Goal: Information Seeking & Learning: Learn about a topic

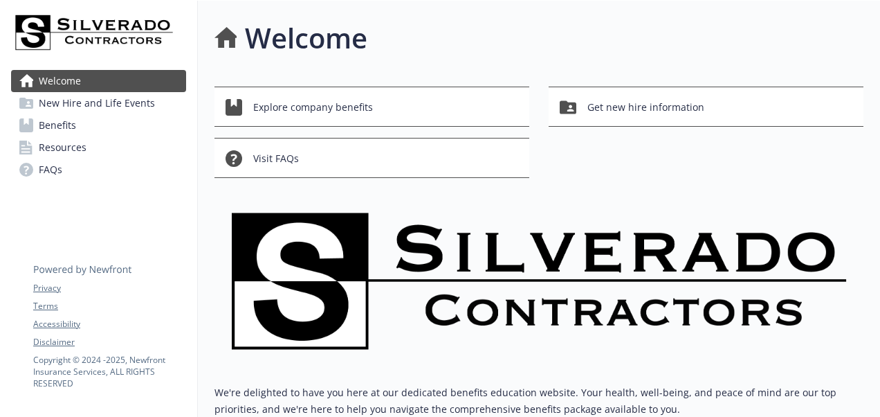
click at [63, 122] on span "Benefits" at bounding box center [57, 125] width 37 height 22
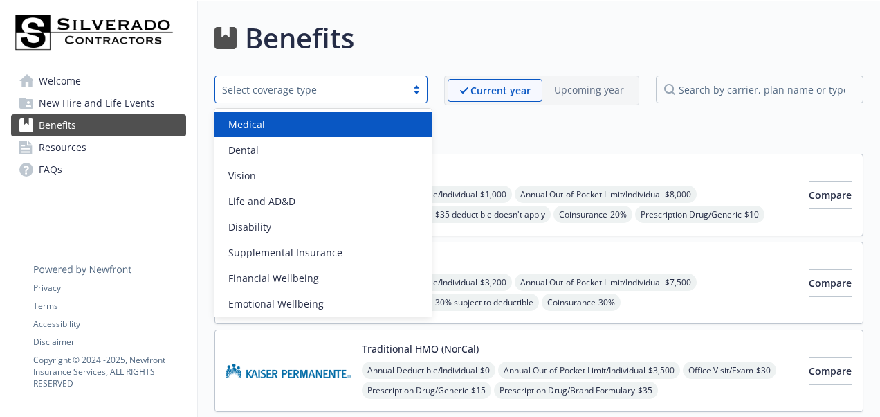
click at [343, 92] on div "Select coverage type" at bounding box center [310, 89] width 177 height 15
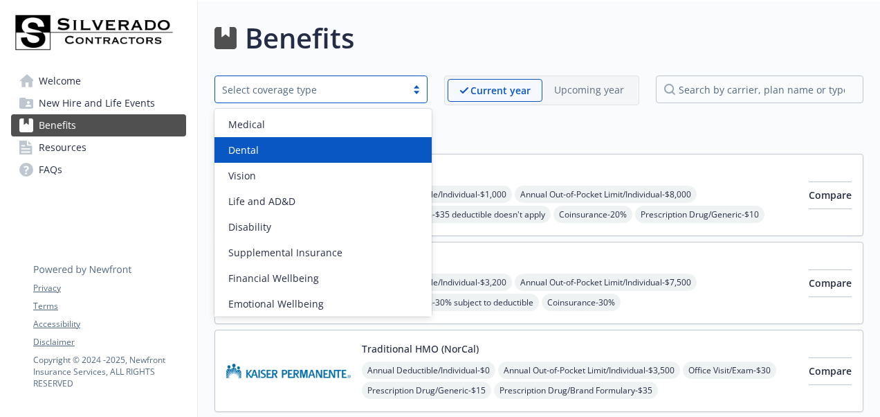
scroll to position [1, 0]
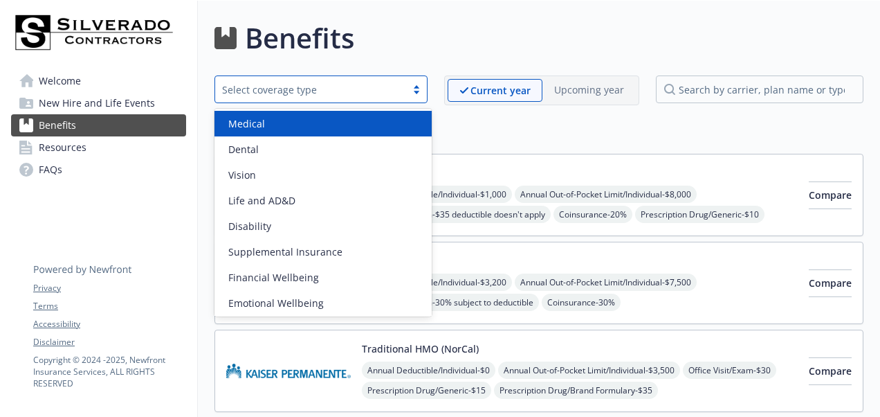
click at [370, 122] on div "Medical" at bounding box center [323, 123] width 201 height 15
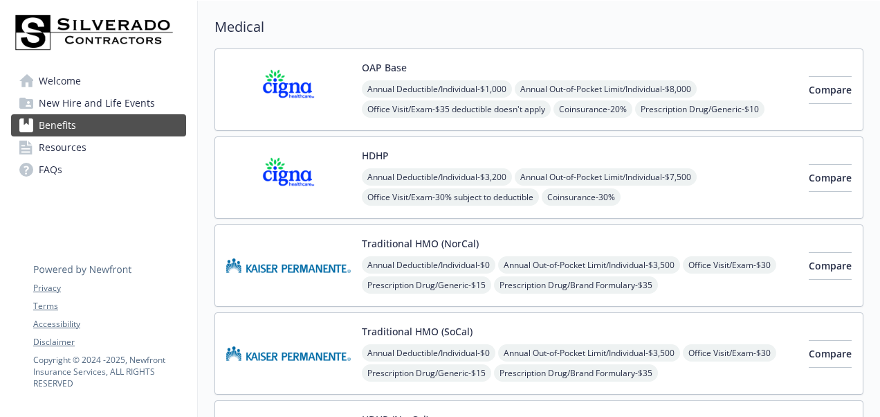
scroll to position [104, 0]
click at [422, 240] on button "Traditional HMO (NorCal)" at bounding box center [420, 244] width 117 height 15
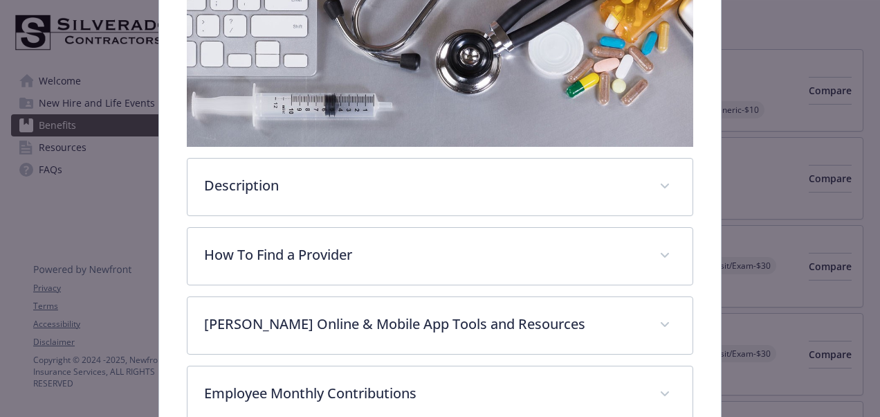
scroll to position [249, 0]
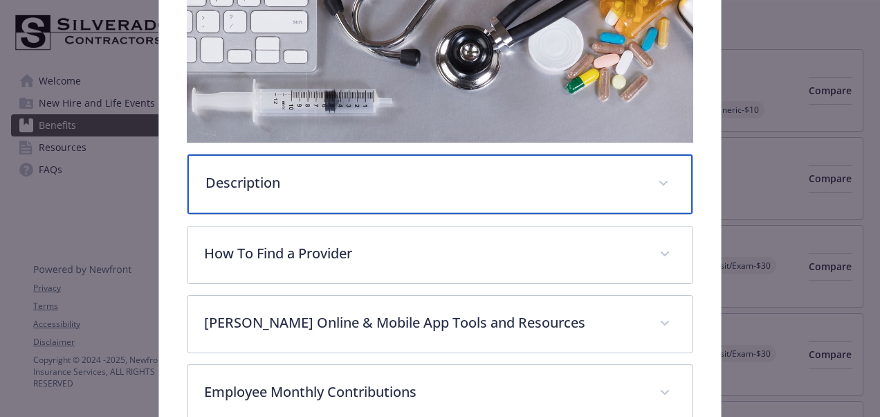
click at [298, 190] on div "Description" at bounding box center [440, 184] width 505 height 60
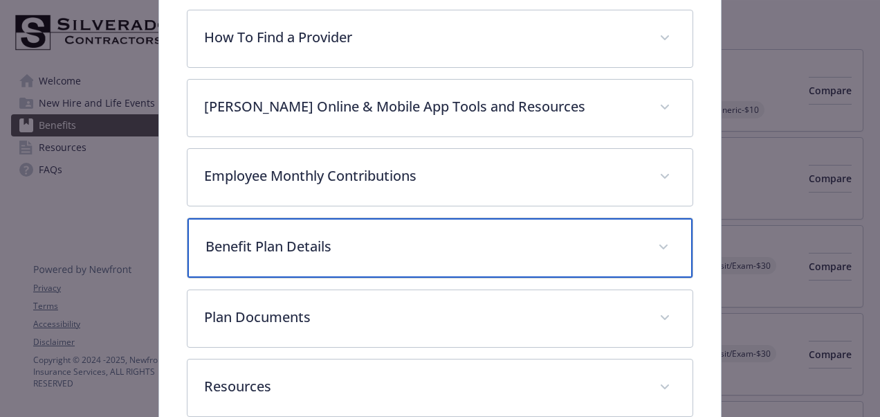
scroll to position [731, 0]
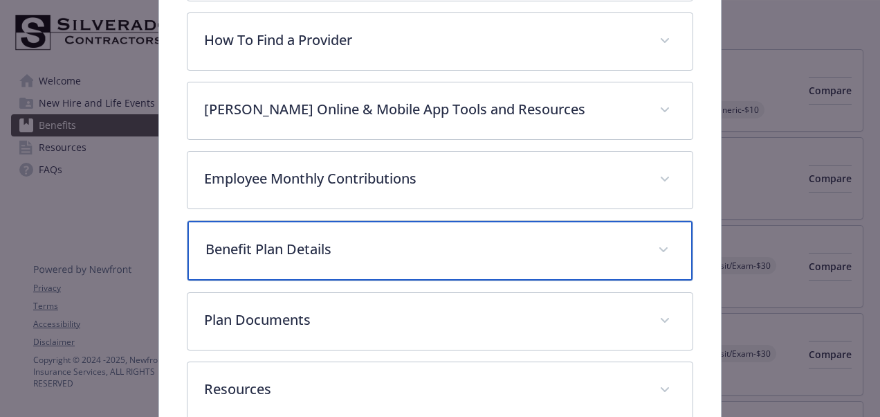
click at [282, 239] on p "Benefit Plan Details" at bounding box center [424, 249] width 436 height 21
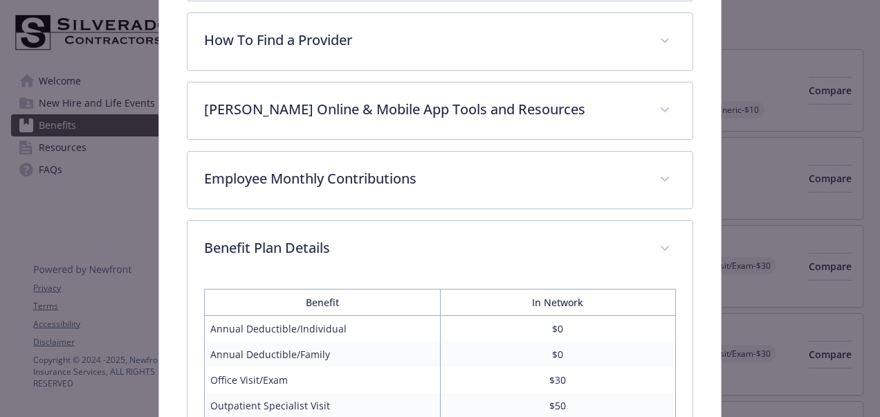
click at [204, 392] on td "Outpatient Specialist Visit" at bounding box center [322, 405] width 236 height 26
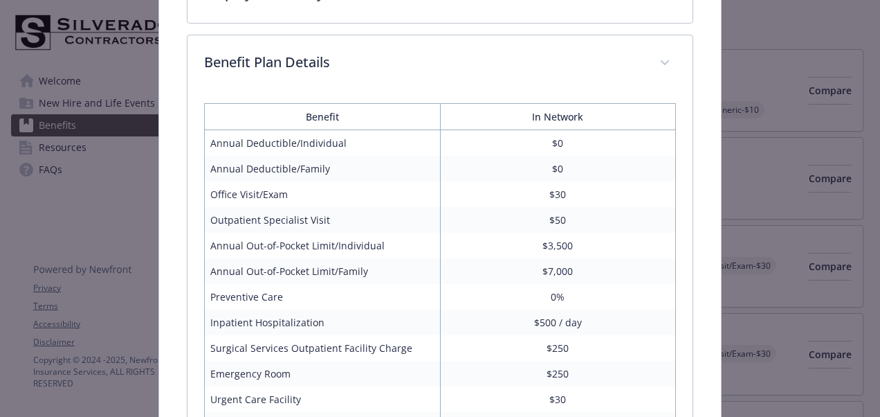
scroll to position [938, 0]
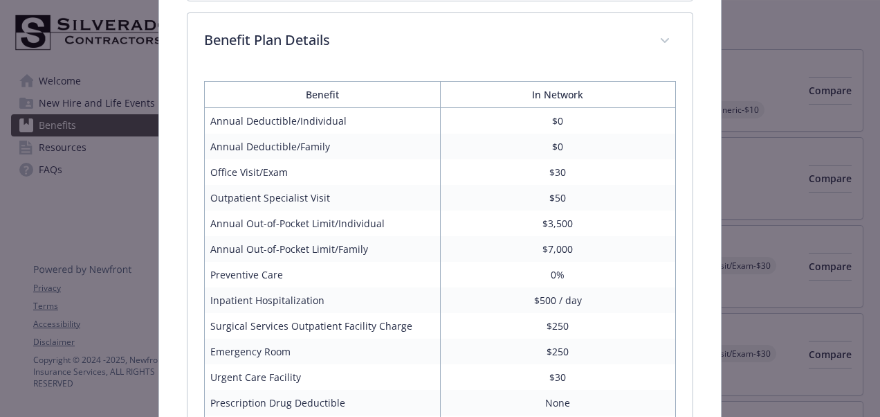
click at [199, 333] on div "Benefit In Network Annual Deductible/Individual $0 Annual Deductible/Family $0 …" at bounding box center [440, 379] width 505 height 619
click at [199, 335] on div "Benefit In Network Annual Deductible/Individual $0 Annual Deductible/Family $0 …" at bounding box center [440, 379] width 505 height 619
click at [192, 358] on div "Benefit In Network Annual Deductible/Individual $0 Annual Deductible/Family $0 …" at bounding box center [440, 379] width 505 height 619
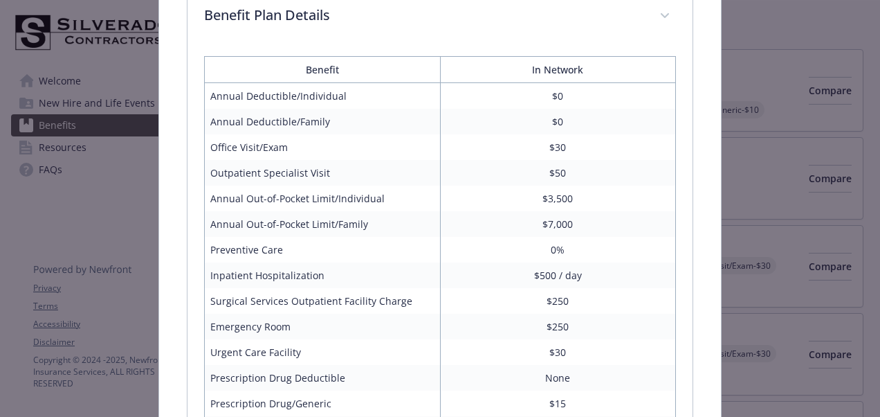
scroll to position [731, 0]
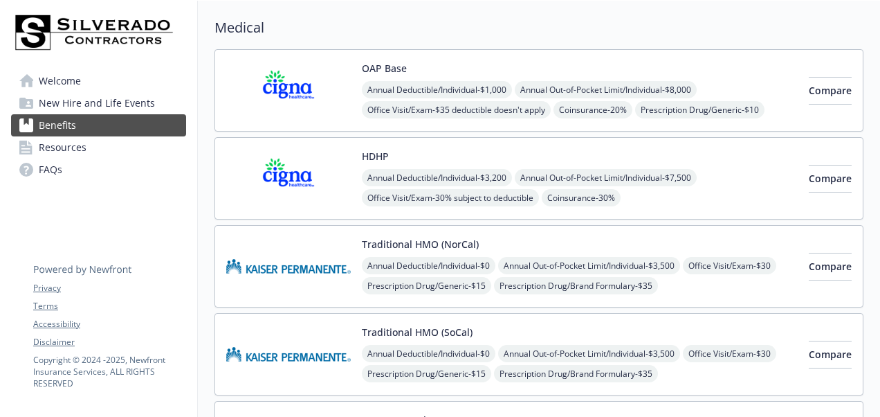
click at [113, 106] on span "New Hire and Life Events" at bounding box center [97, 103] width 116 height 22
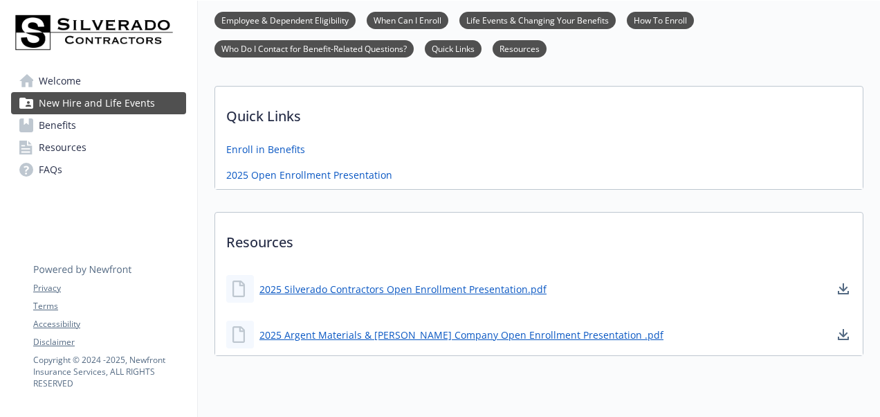
scroll to position [723, 0]
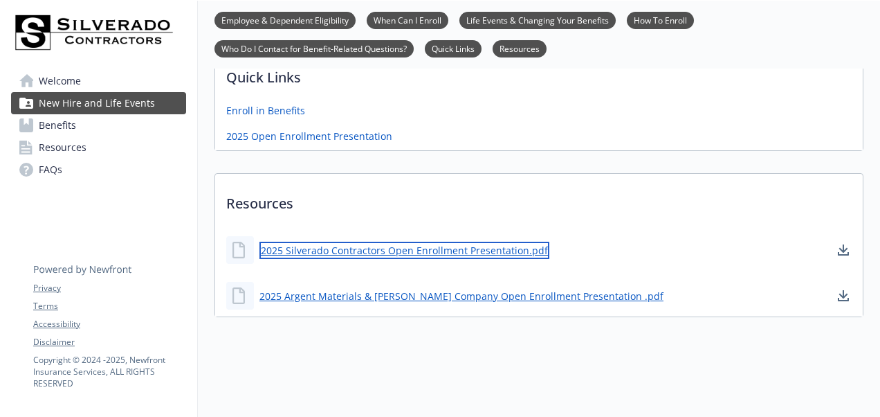
click at [398, 242] on link "2025 Silverado Contractors Open Enrollment Presentation.pdf" at bounding box center [404, 250] width 290 height 17
